Goal: Task Accomplishment & Management: Use online tool/utility

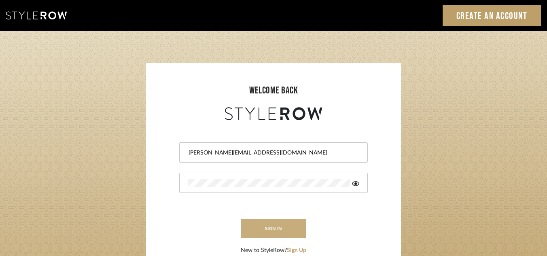
click at [273, 230] on button "sign in" at bounding box center [273, 228] width 65 height 19
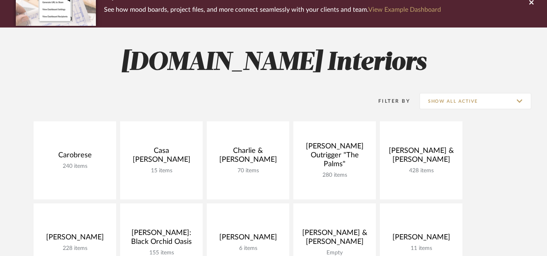
scroll to position [80, 0]
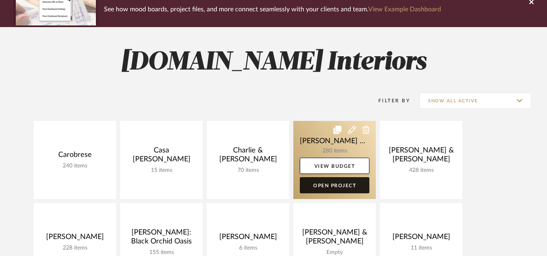
click at [315, 184] on link "Open Project" at bounding box center [335, 185] width 70 height 16
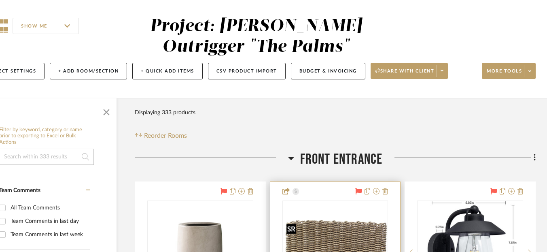
scroll to position [58, 36]
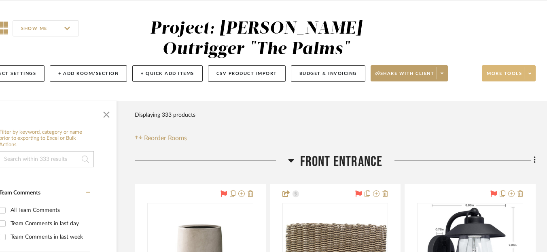
click at [528, 76] on span at bounding box center [529, 73] width 11 height 12
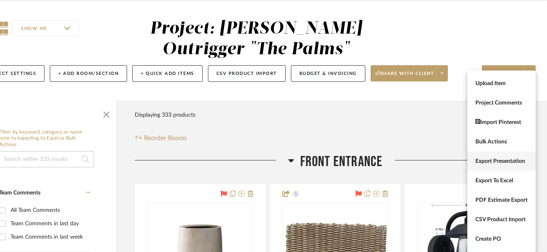
click at [484, 164] on span "Export Presentation" at bounding box center [501, 161] width 52 height 7
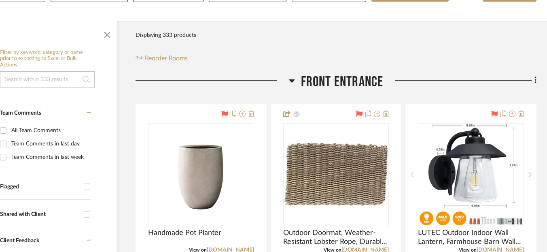
scroll to position [140, 35]
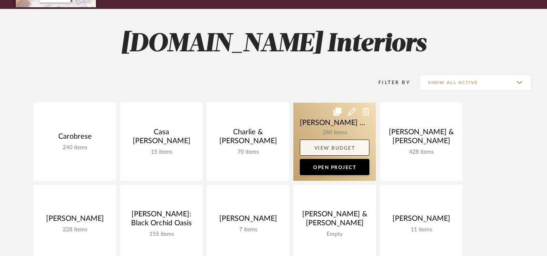
click at [324, 150] on link "View Budget" at bounding box center [335, 148] width 70 height 16
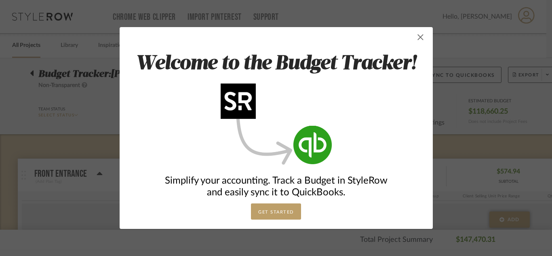
click at [418, 39] on span "button" at bounding box center [421, 37] width 16 height 16
